Goal: Task Accomplishment & Management: Complete application form

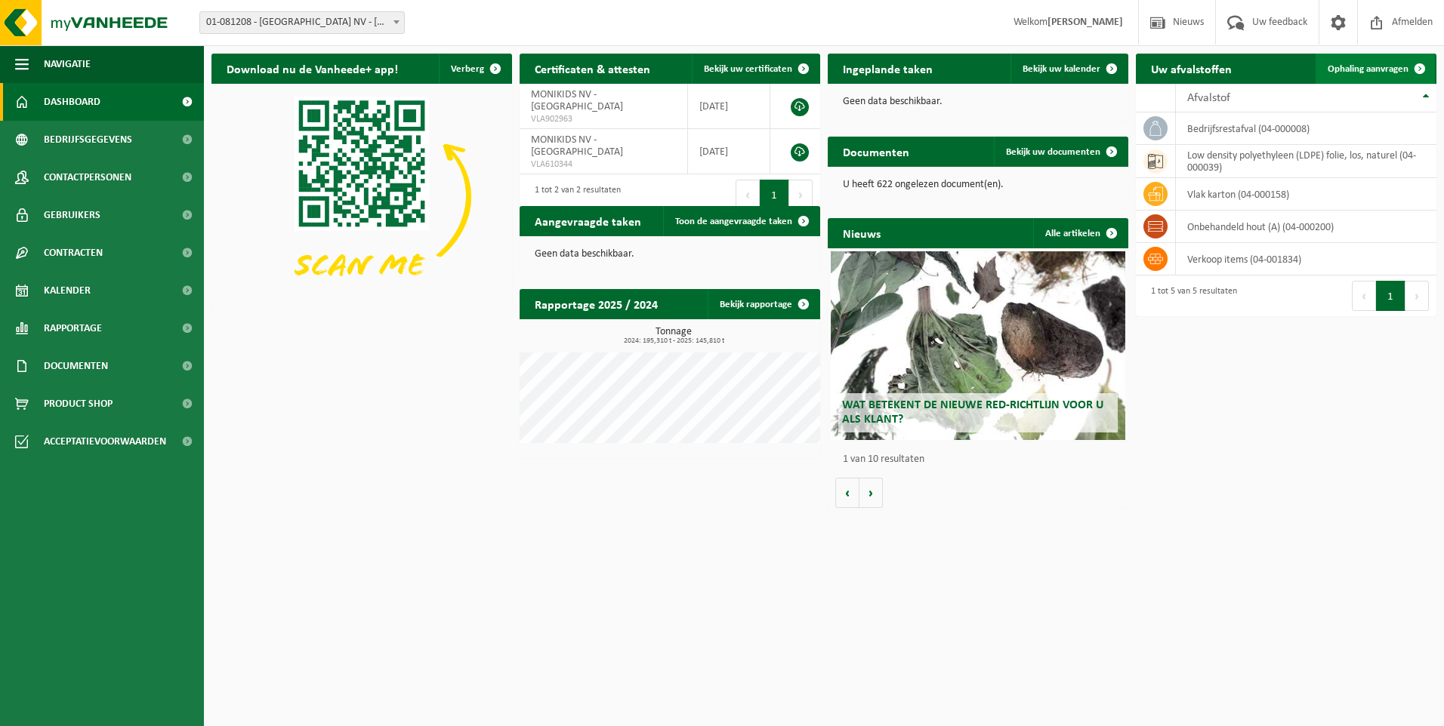
click at [1390, 65] on span "Ophaling aanvragen" at bounding box center [1367, 69] width 81 height 10
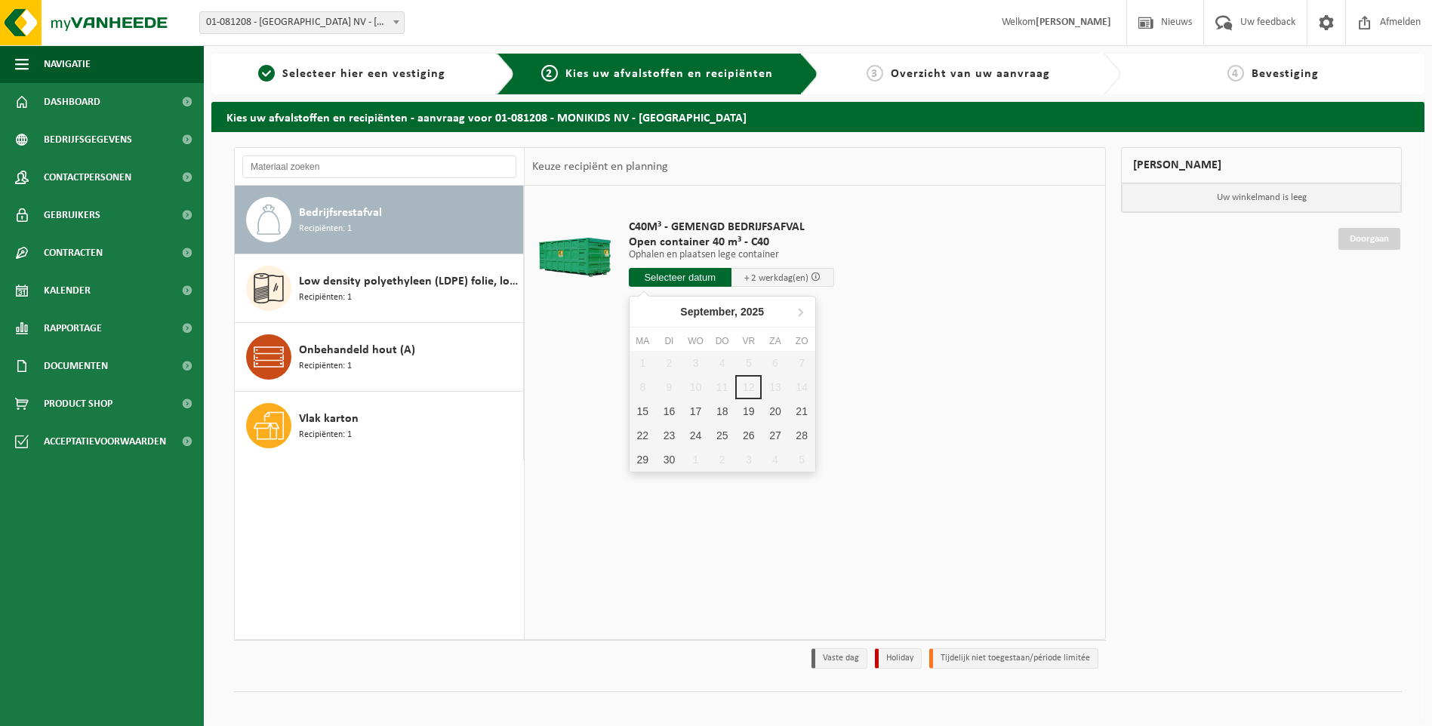
click at [700, 271] on input "text" at bounding box center [680, 277] width 103 height 19
click at [642, 411] on div "15" at bounding box center [643, 411] width 26 height 24
type input "Van 2025-09-15"
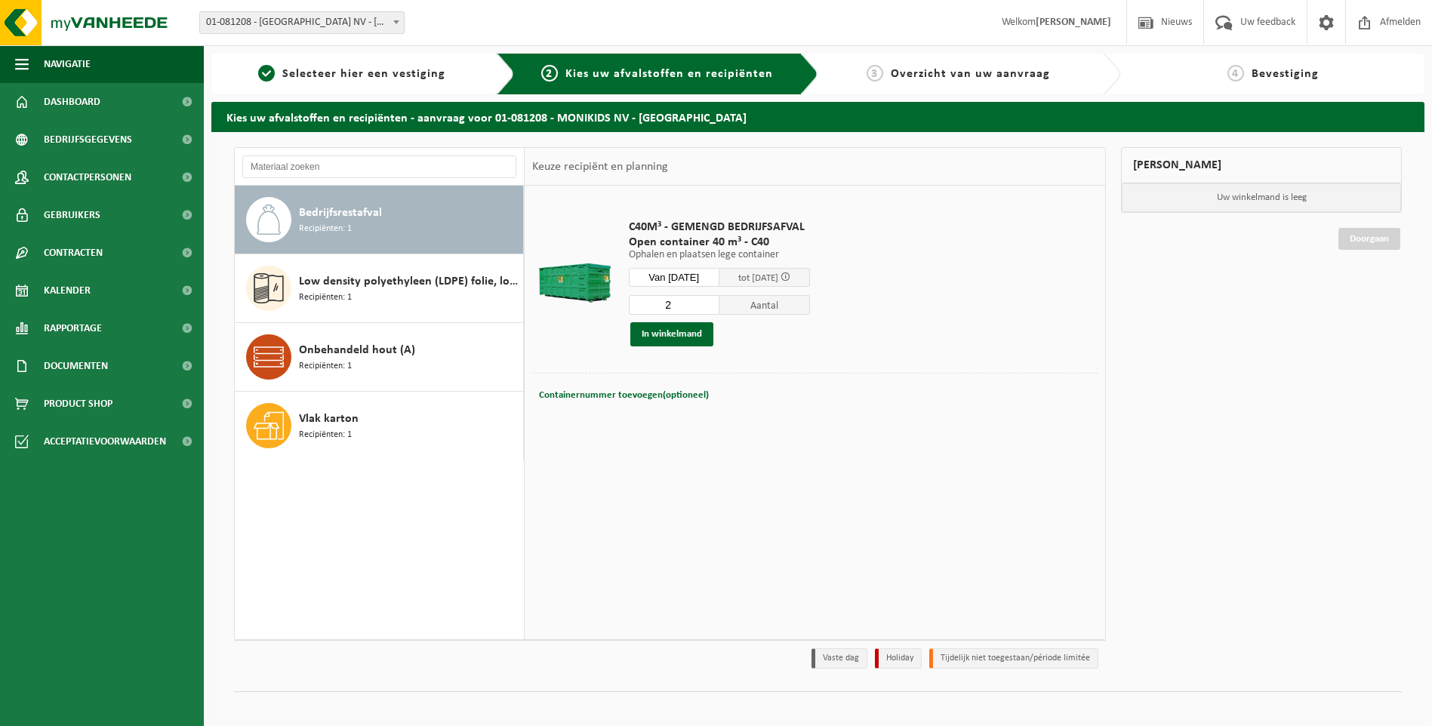
type input "2"
click at [718, 304] on input "2" at bounding box center [674, 305] width 91 height 20
click at [690, 334] on button "In winkelmand" at bounding box center [671, 334] width 83 height 24
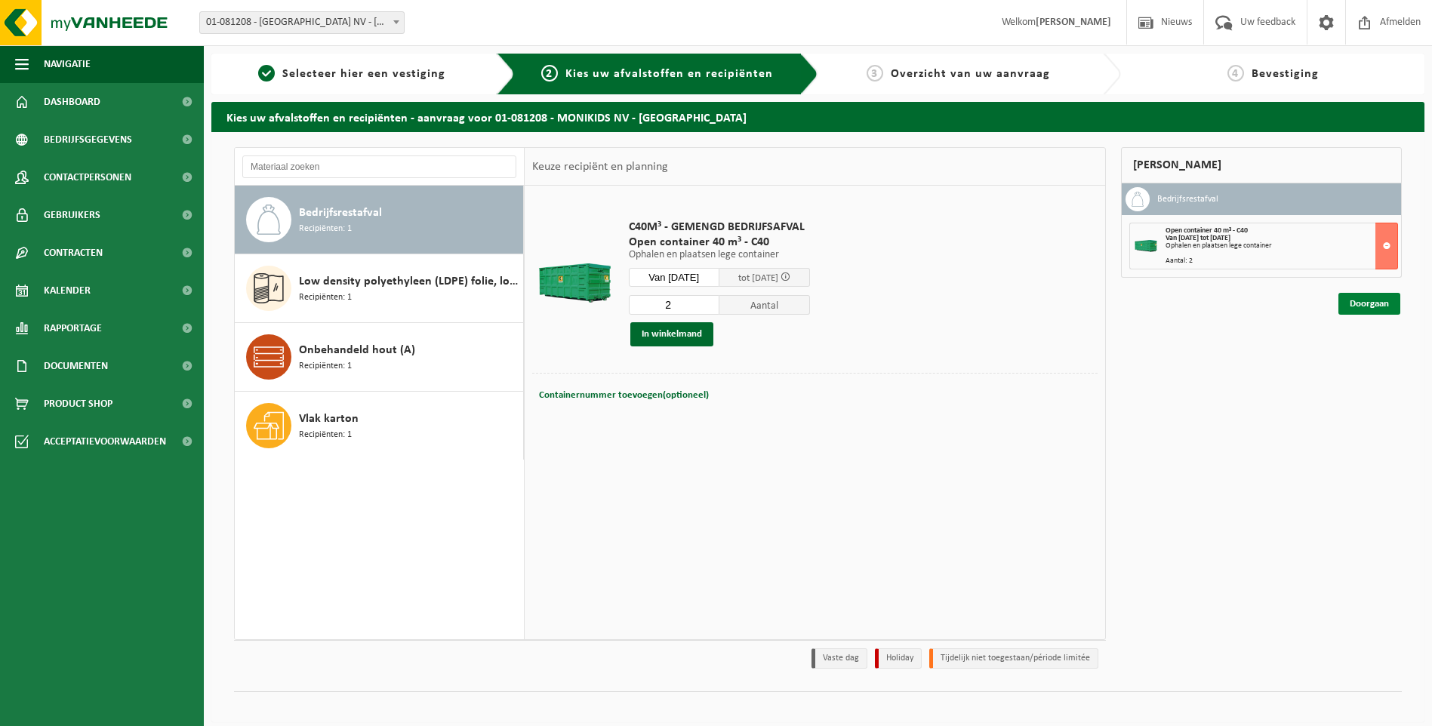
click at [1363, 303] on link "Doorgaan" at bounding box center [1370, 304] width 62 height 22
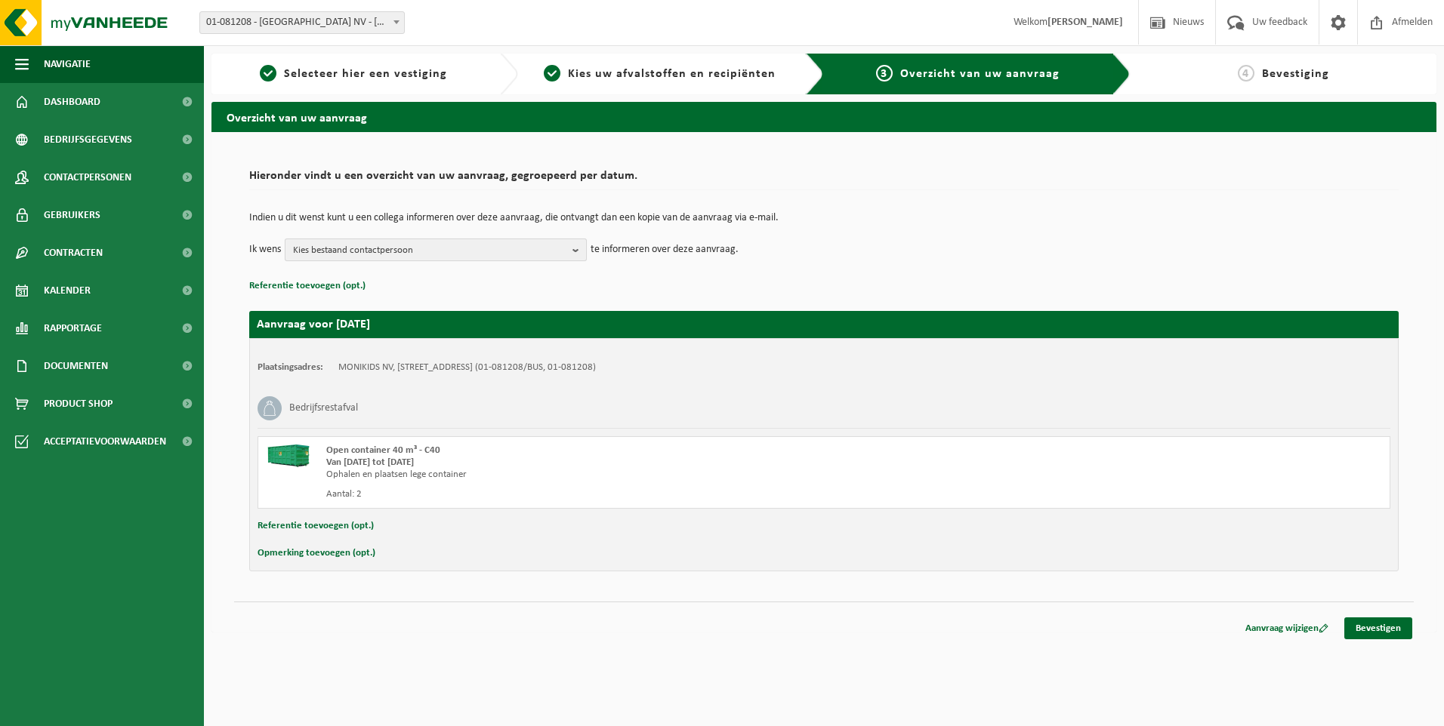
click at [575, 254] on b "button" at bounding box center [579, 249] width 14 height 21
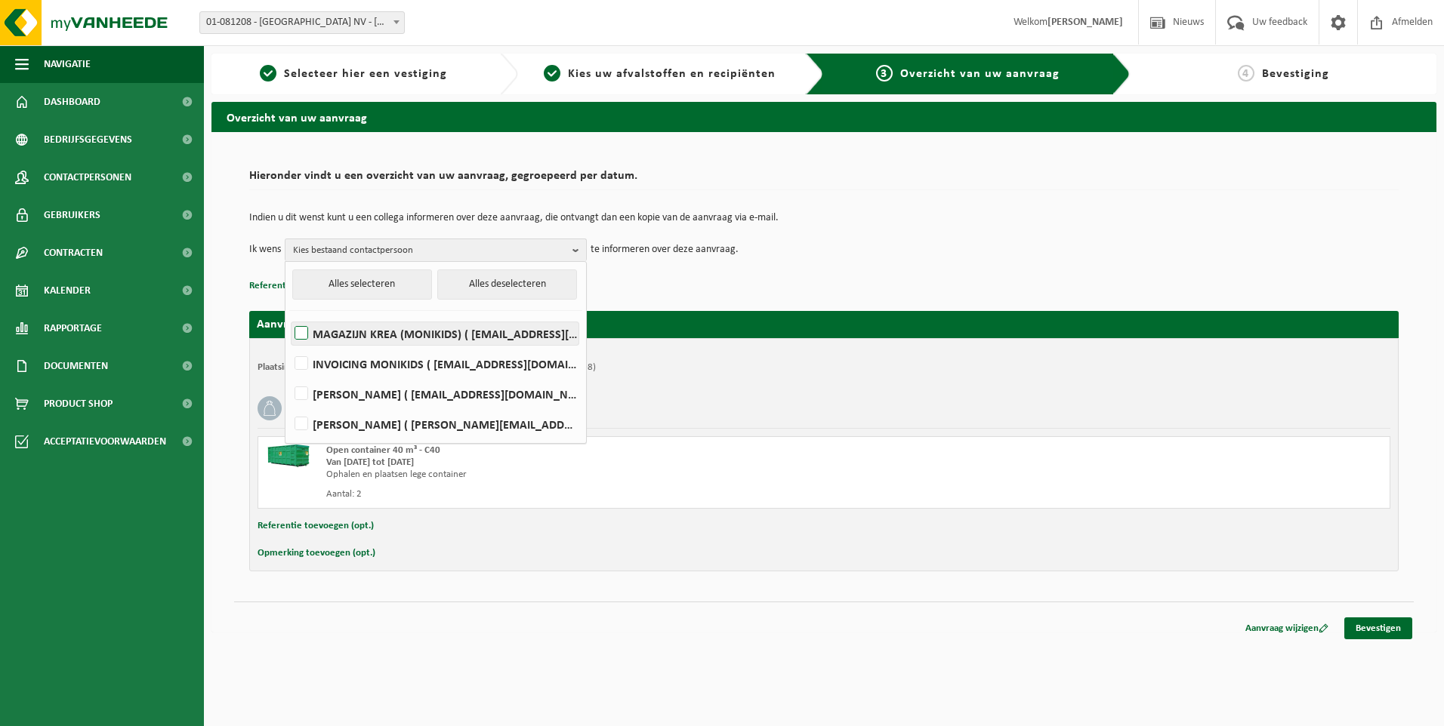
click at [309, 329] on label "MAGAZIJN KREA (MONIKIDS) ( [EMAIL_ADDRESS][DOMAIN_NAME] )" at bounding box center [434, 333] width 287 height 23
click at [289, 315] on input "MAGAZIJN KREA (MONIKIDS) ( [EMAIL_ADDRESS][DOMAIN_NAME] )" at bounding box center [288, 314] width 1 height 1
checkbox input "true"
click at [1027, 554] on div "Opmerking toevoegen (opt.)" at bounding box center [823, 554] width 1132 height 20
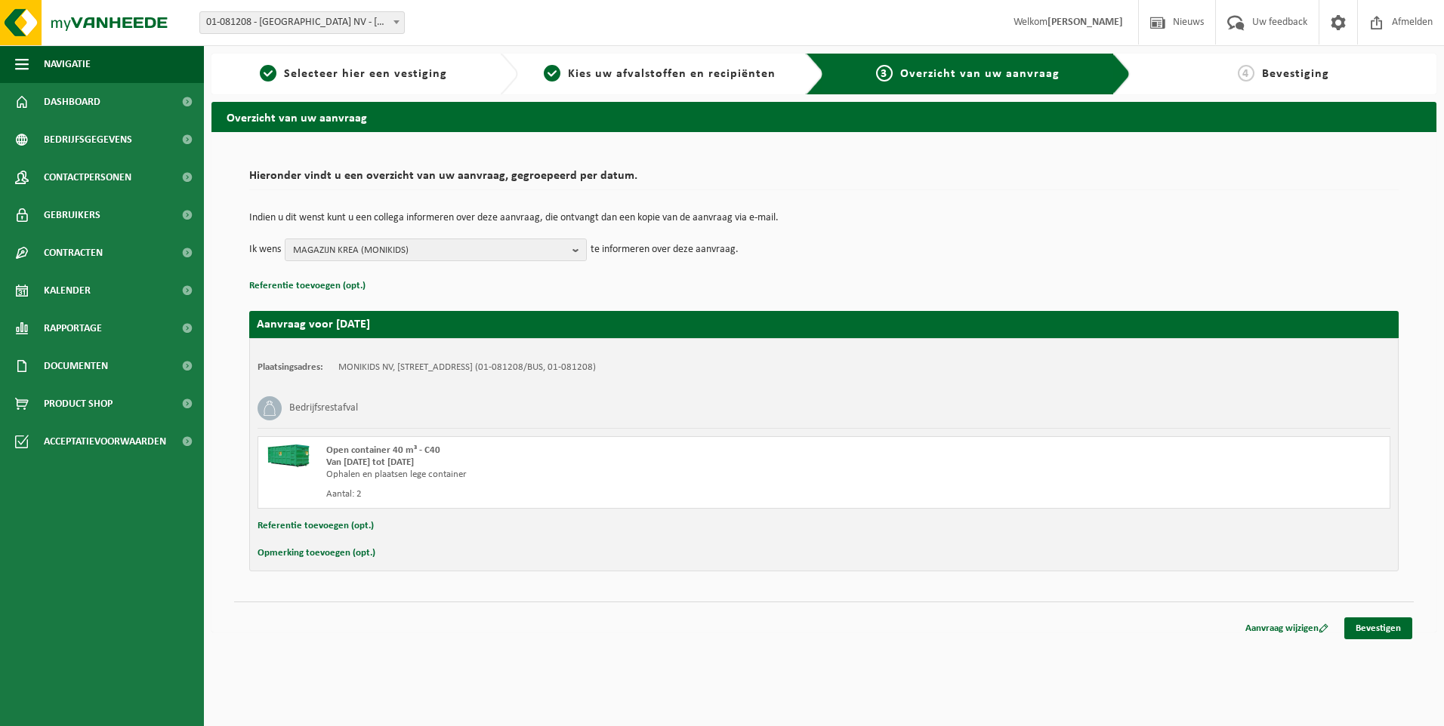
click at [331, 550] on button "Opmerking toevoegen (opt.)" at bounding box center [316, 554] width 118 height 20
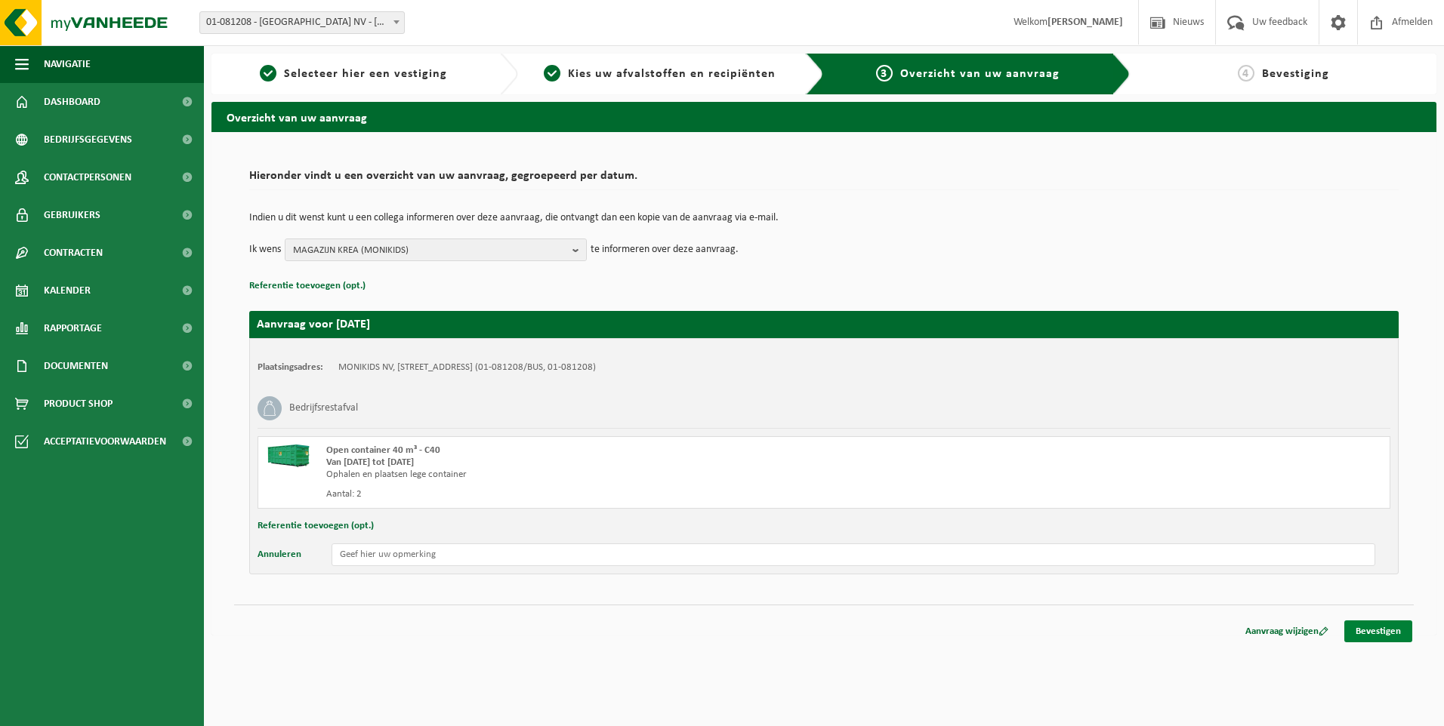
click at [1367, 627] on link "Bevestigen" at bounding box center [1378, 632] width 68 height 22
